Goal: Task Accomplishment & Management: Use online tool/utility

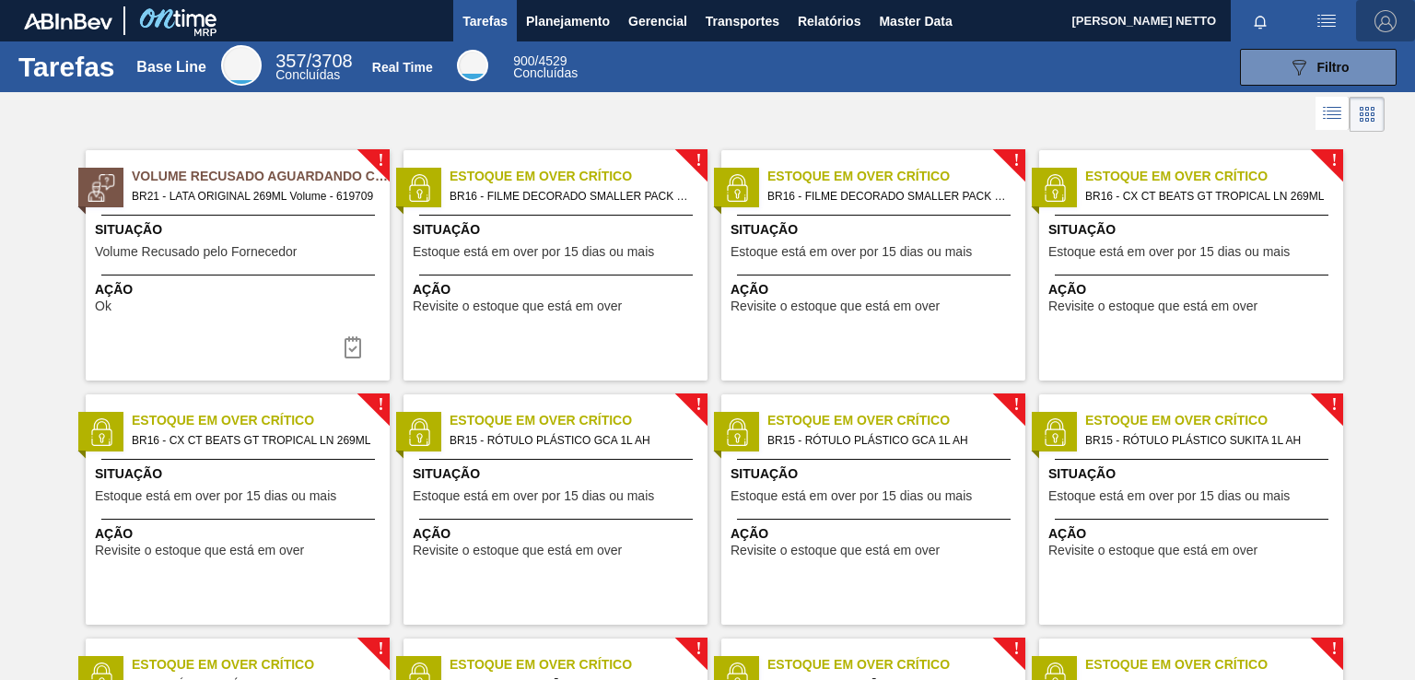
click at [1380, 10] on img "button" at bounding box center [1385, 21] width 22 height 22
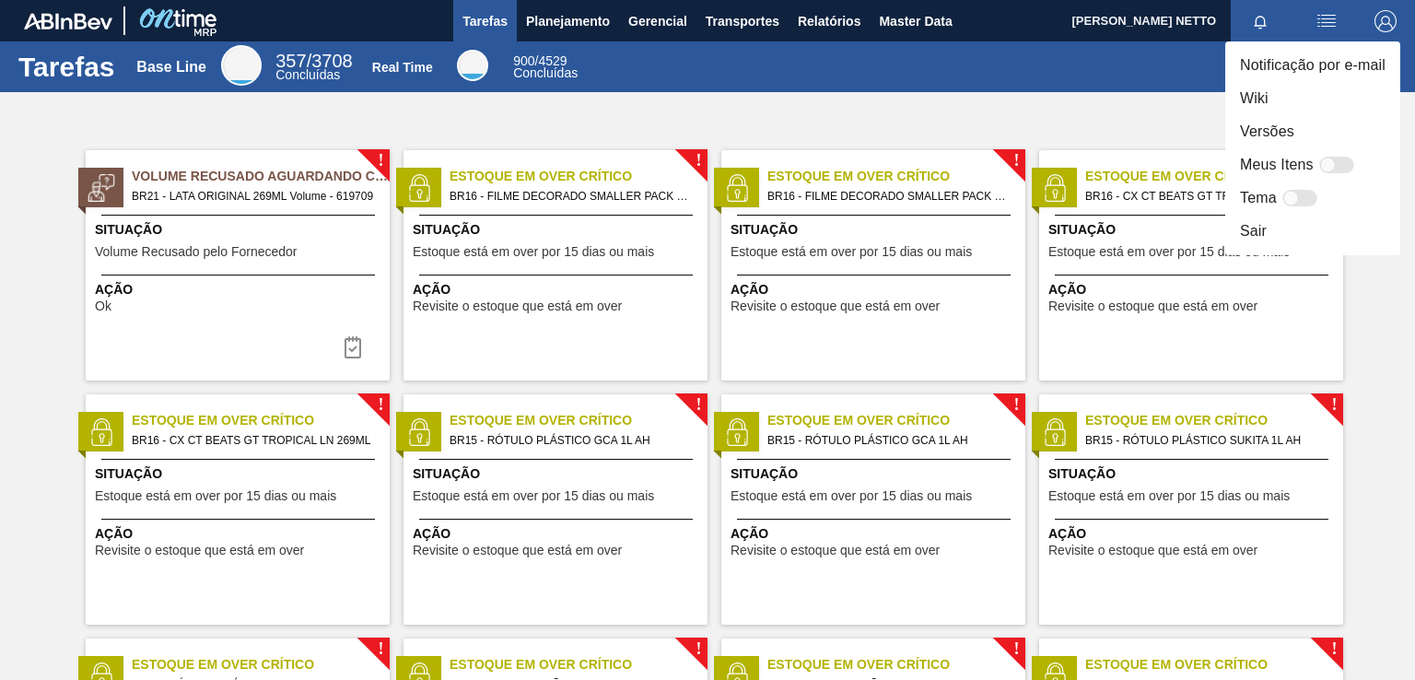
click at [589, 12] on div at bounding box center [707, 340] width 1415 height 680
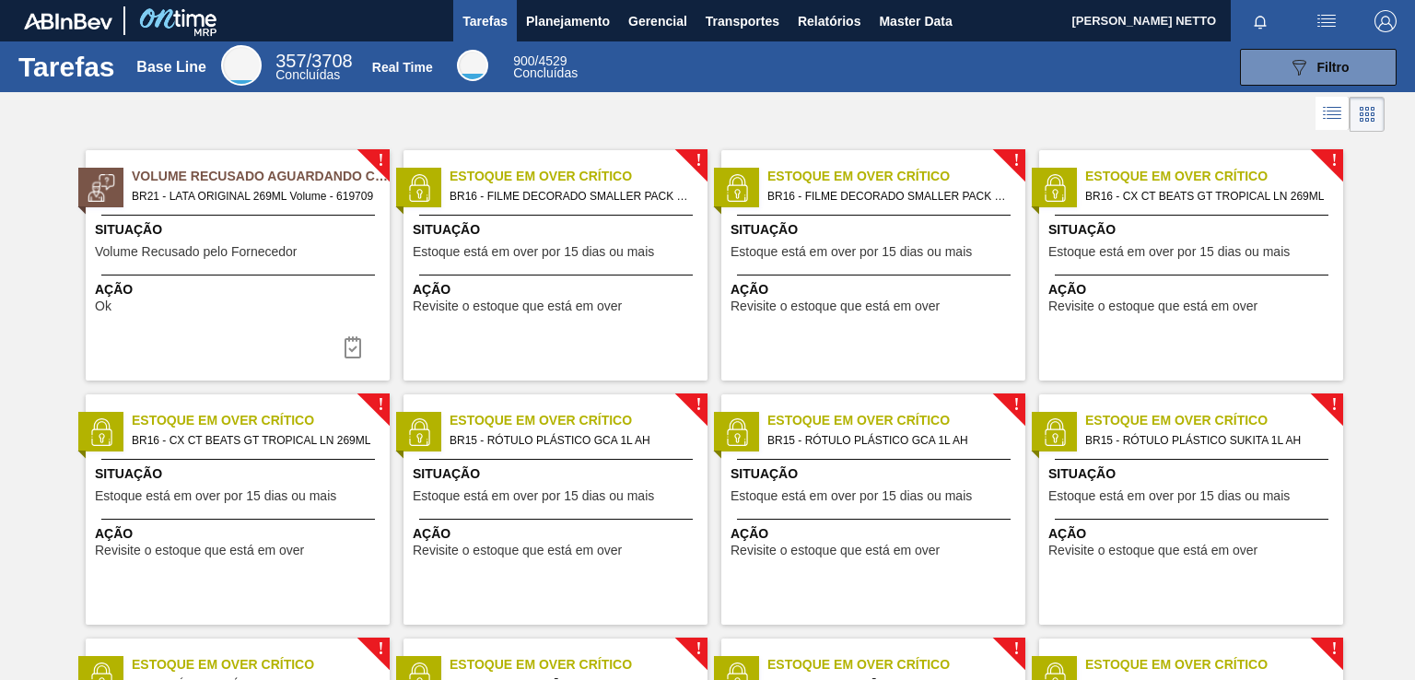
click at [589, 12] on div "Notificação por e-mail Wiki Versões Meus Itens Tema Sair" at bounding box center [707, 340] width 1415 height 680
click at [577, 21] on span "Planejamento" at bounding box center [568, 21] width 84 height 22
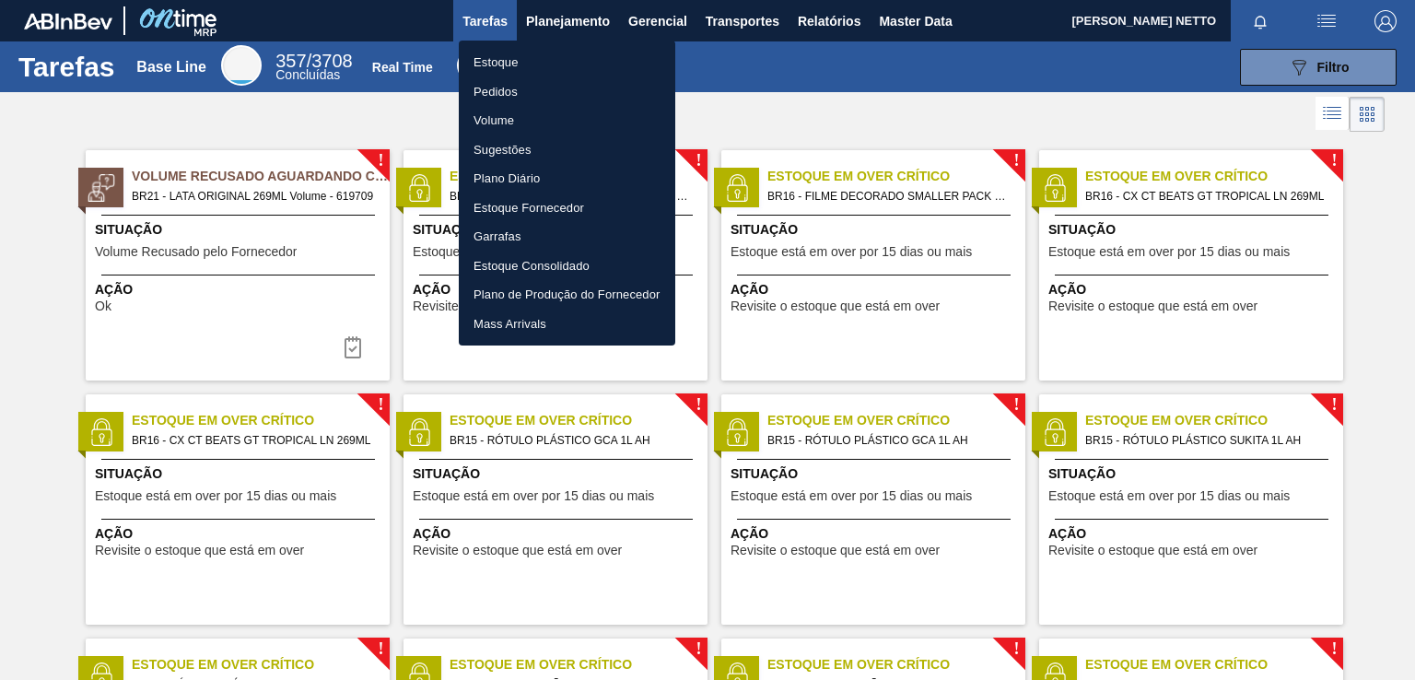
click at [493, 86] on li "Pedidos" at bounding box center [567, 91] width 216 height 29
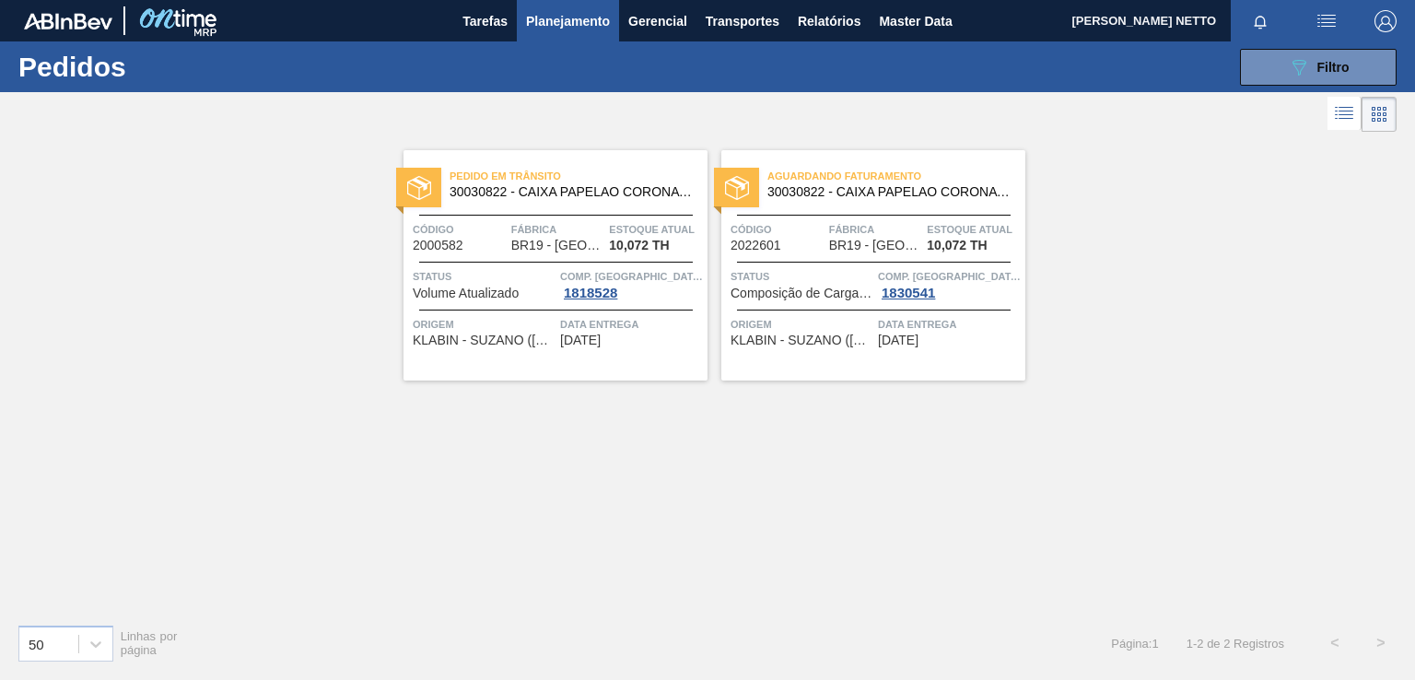
click at [662, 336] on div "Data entrega [DATE]" at bounding box center [631, 331] width 143 height 32
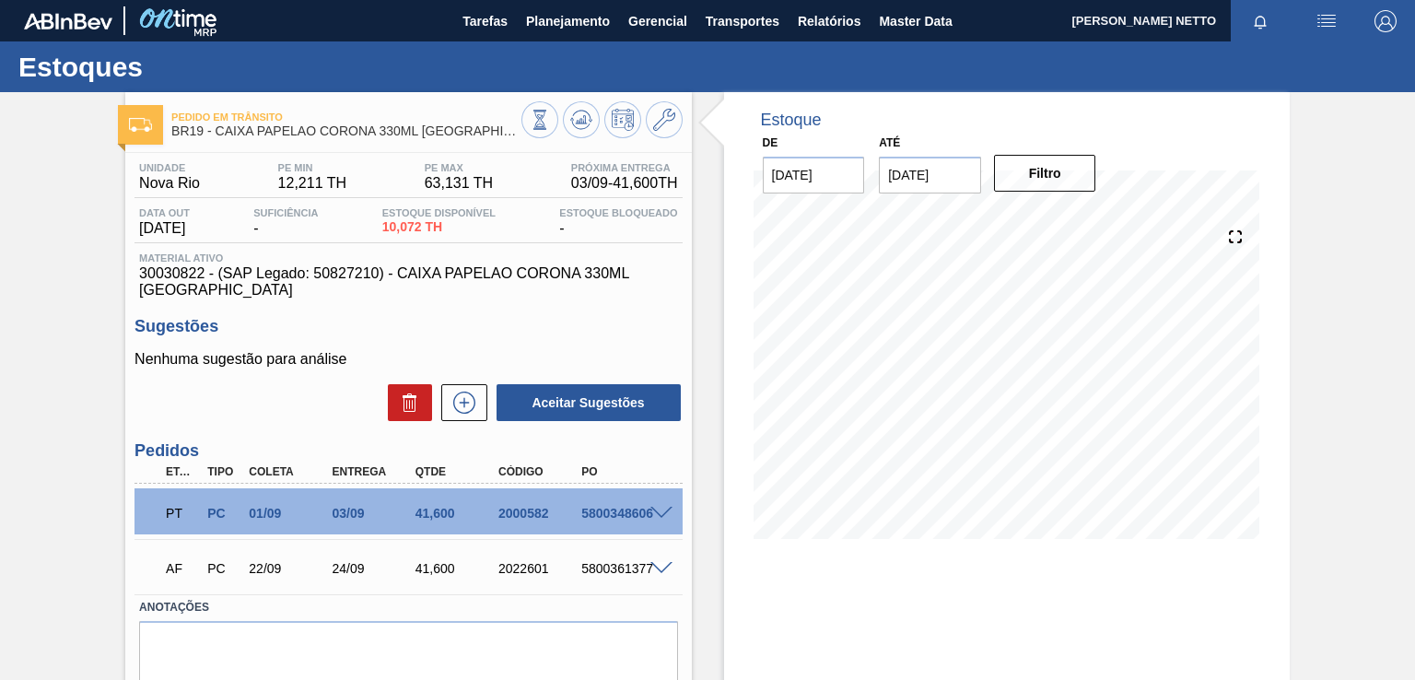
click at [659, 564] on span at bounding box center [661, 569] width 22 height 14
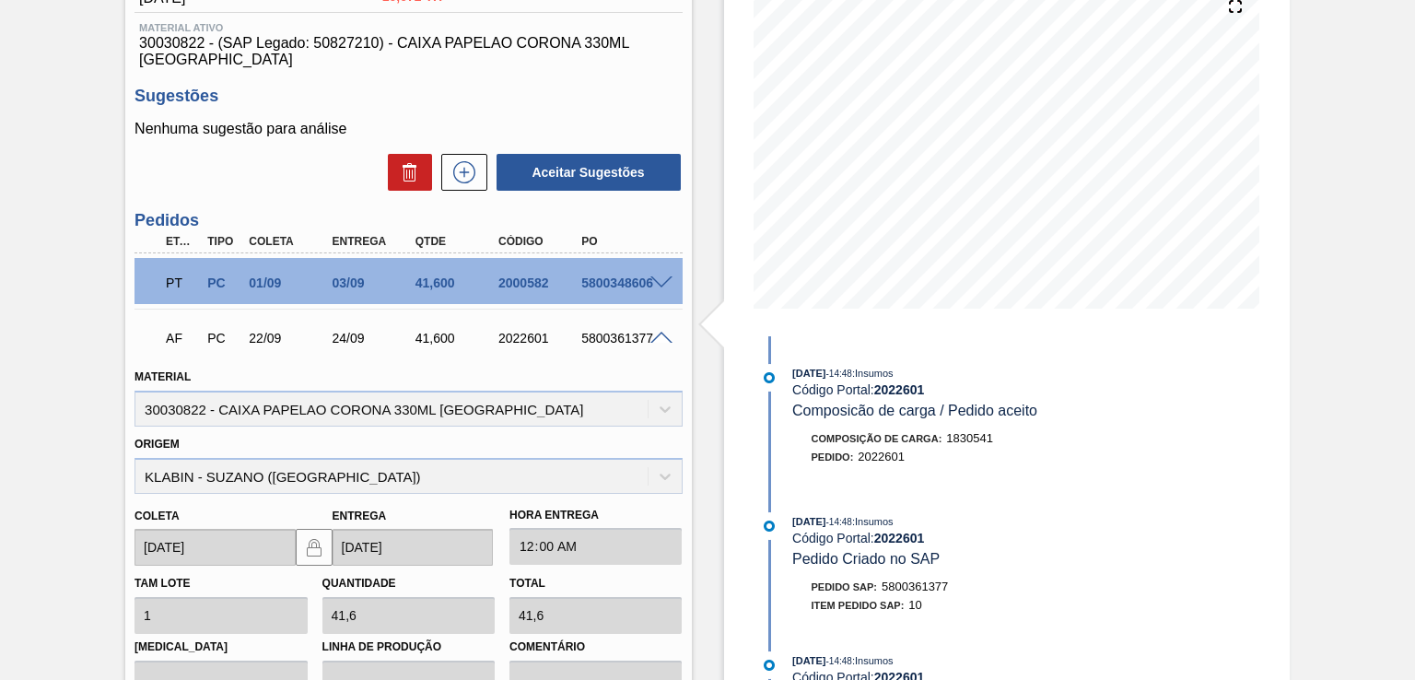
scroll to position [231, 0]
click at [658, 280] on span at bounding box center [661, 282] width 22 height 14
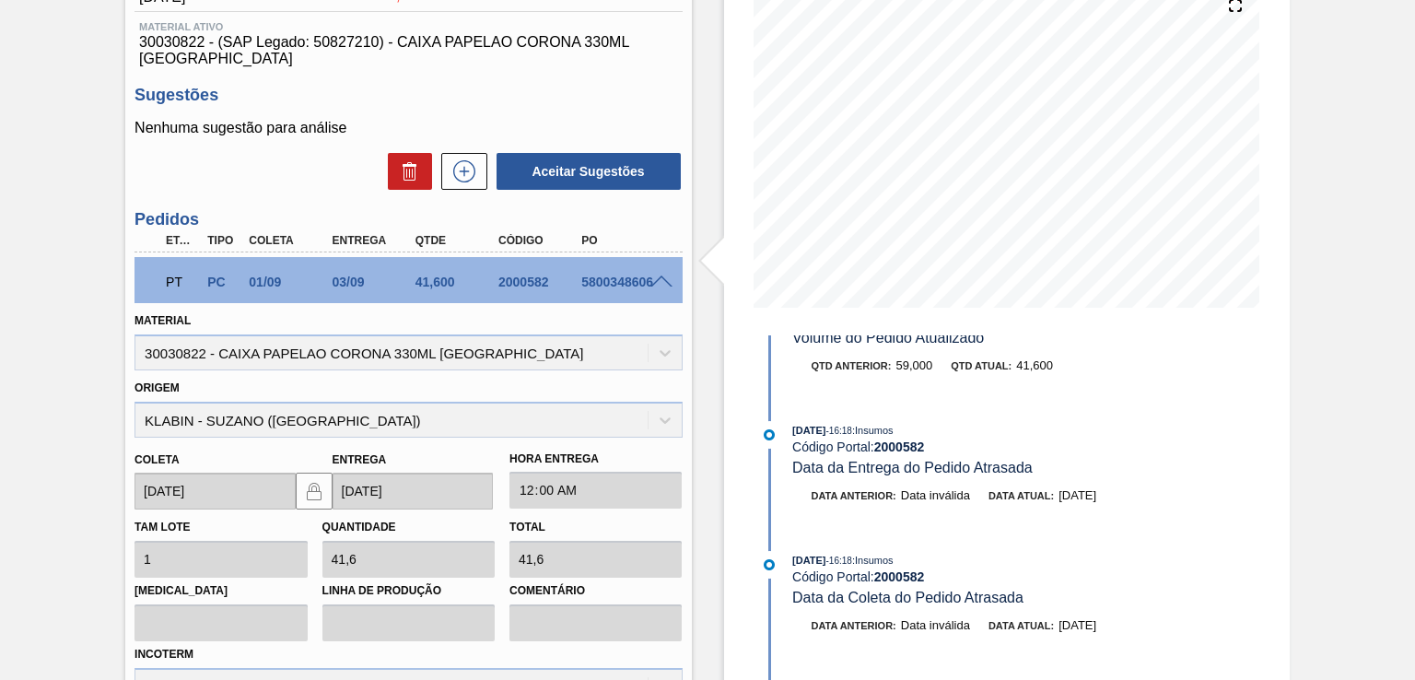
scroll to position [0, 0]
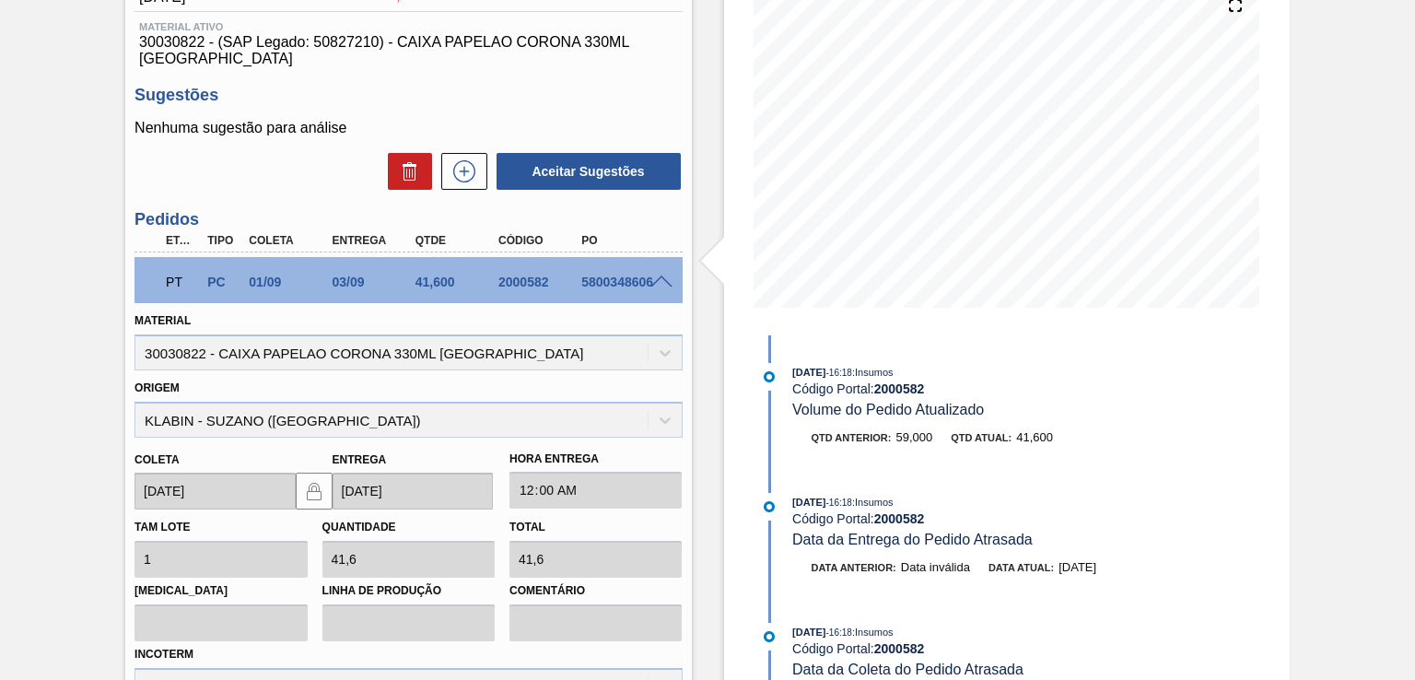
click at [426, 277] on div "41,600" at bounding box center [456, 281] width 91 height 15
copy div "41,600"
